Goal: Information Seeking & Learning: Learn about a topic

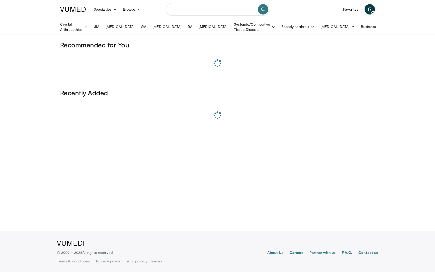
click at [212, 10] on input "Search topics, interventions" at bounding box center [218, 9] width 104 height 12
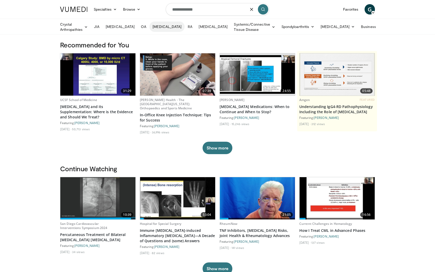
type input "**********"
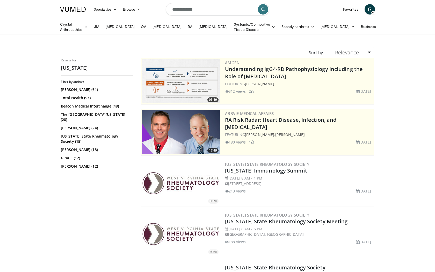
click at [229, 163] on link "[US_STATE] State Rheumatology Society" at bounding box center [267, 164] width 85 height 5
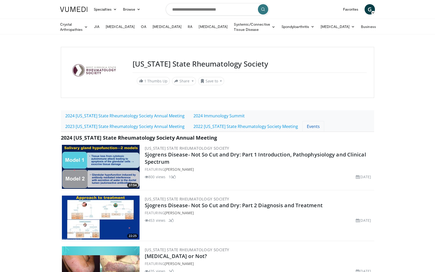
click at [320, 121] on link "Events" at bounding box center [314, 126] width 22 height 11
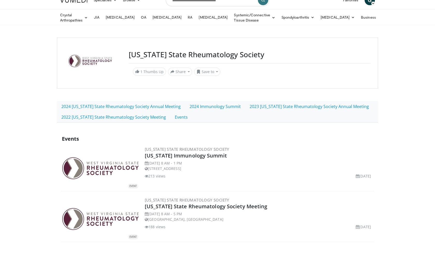
scroll to position [13, 0]
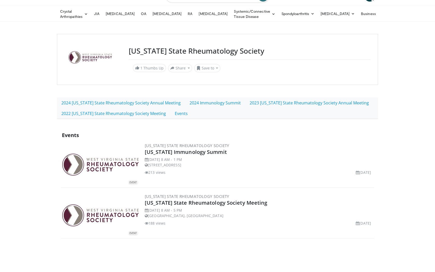
click at [98, 209] on img at bounding box center [101, 215] width 78 height 24
